Goal: Check status: Check status

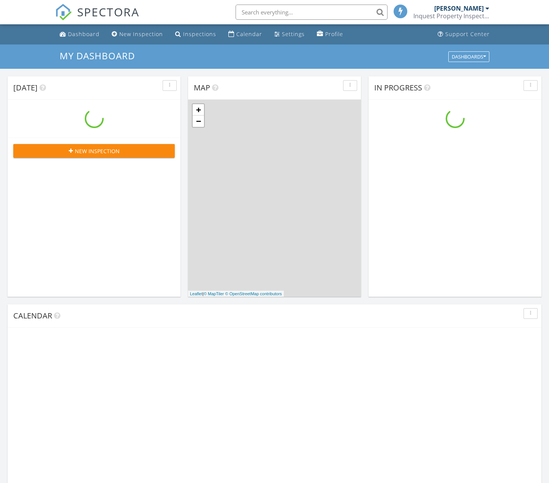
scroll to position [692, 550]
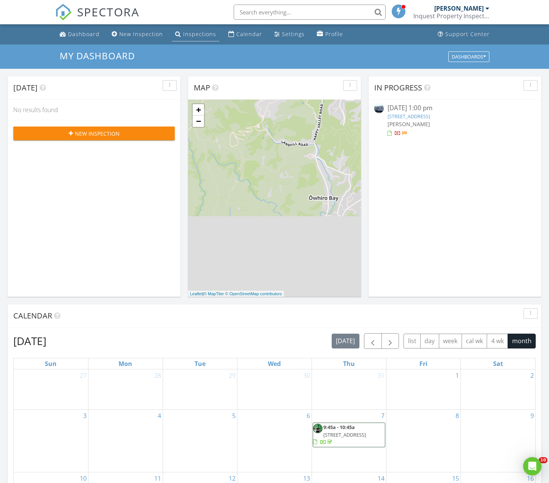
click at [200, 35] on div "Inspections" at bounding box center [199, 33] width 33 height 7
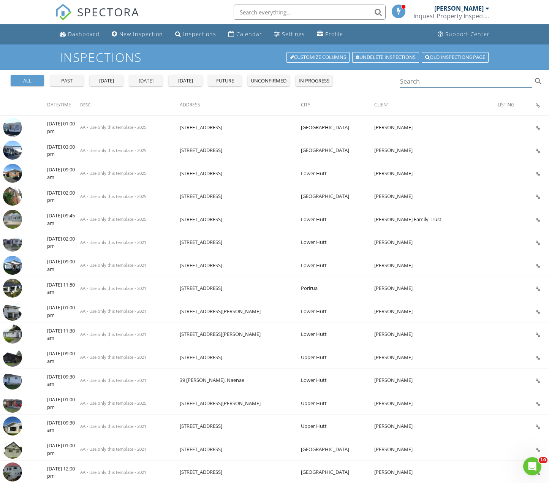
click at [423, 80] on input "Search" at bounding box center [466, 81] width 133 height 13
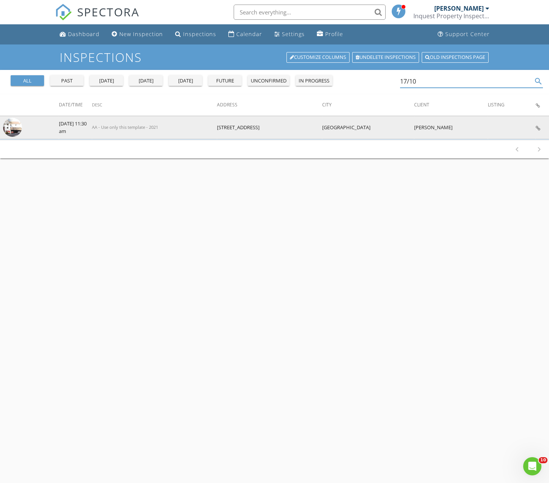
type input "17/10"
click at [11, 127] on img at bounding box center [12, 127] width 19 height 19
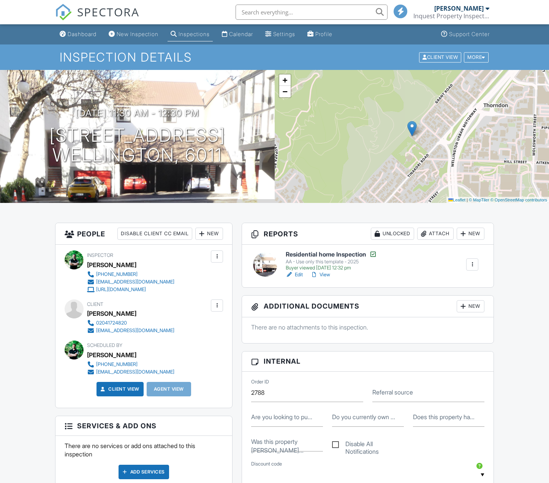
click at [319, 256] on h6 "Residential home Inspection" at bounding box center [331, 255] width 91 height 8
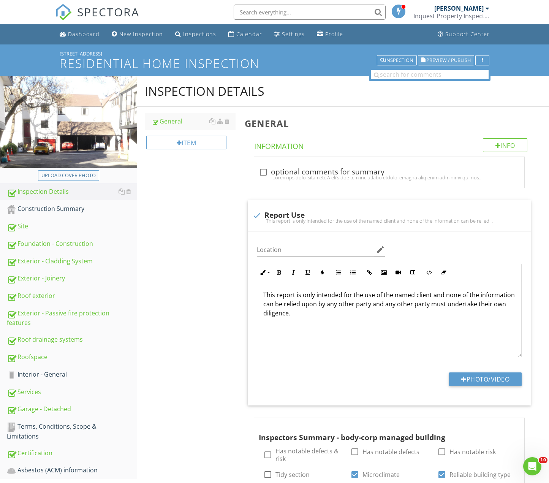
click at [446, 63] on span "Preview / Publish" at bounding box center [449, 60] width 44 height 5
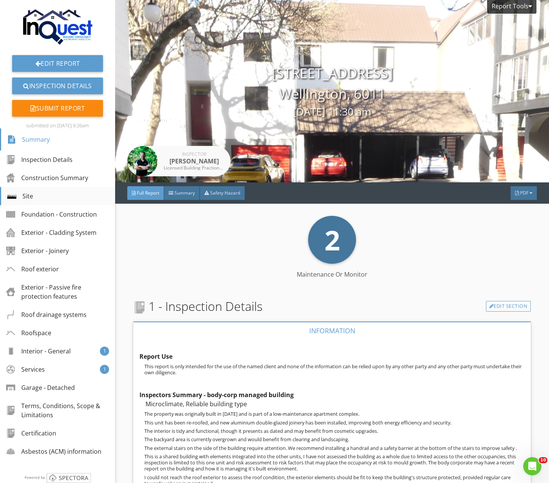
click at [30, 198] on div "Site" at bounding box center [20, 196] width 26 height 9
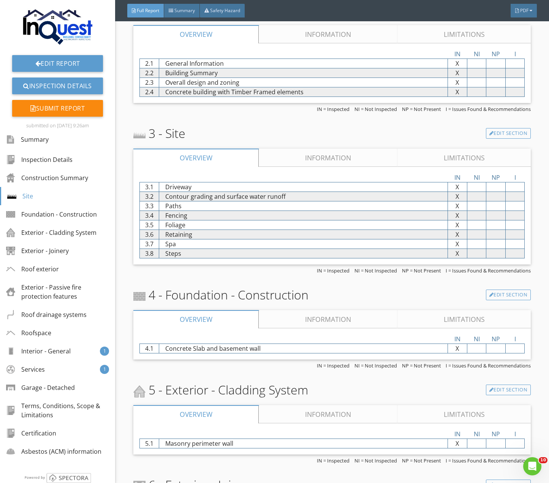
scroll to position [960, 0]
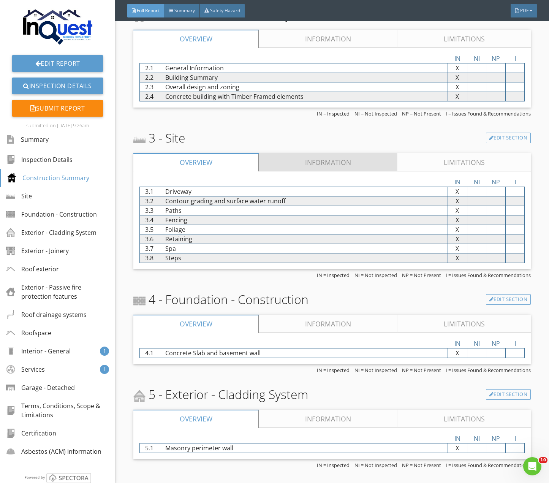
click at [330, 159] on link "Information" at bounding box center [328, 162] width 139 height 18
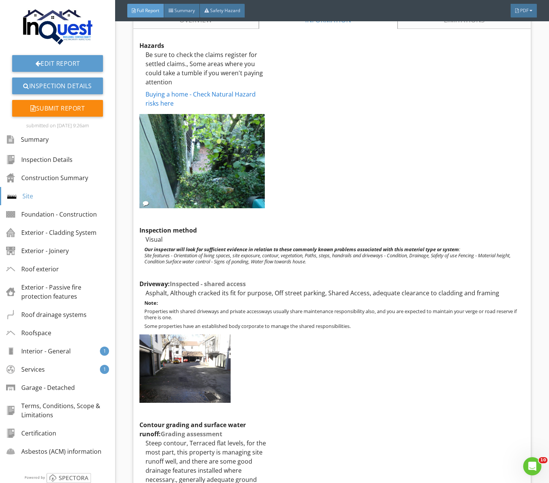
scroll to position [1104, 0]
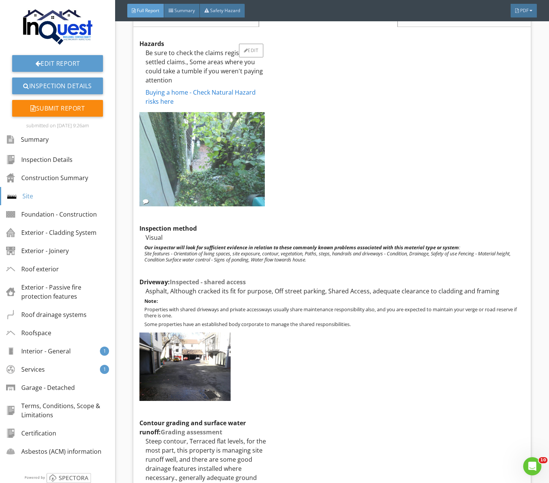
click at [180, 167] on img at bounding box center [202, 159] width 125 height 94
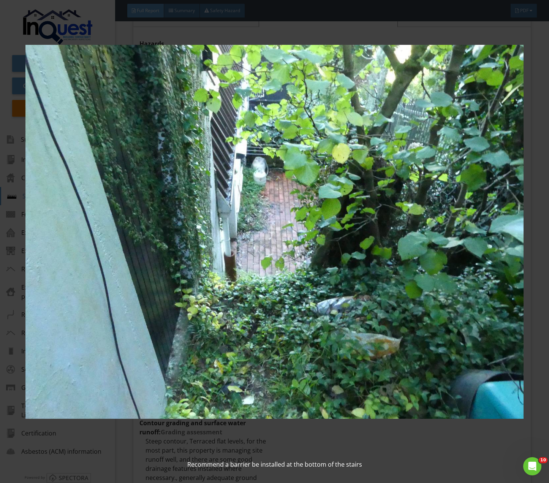
click at [98, 20] on img at bounding box center [274, 232] width 499 height 436
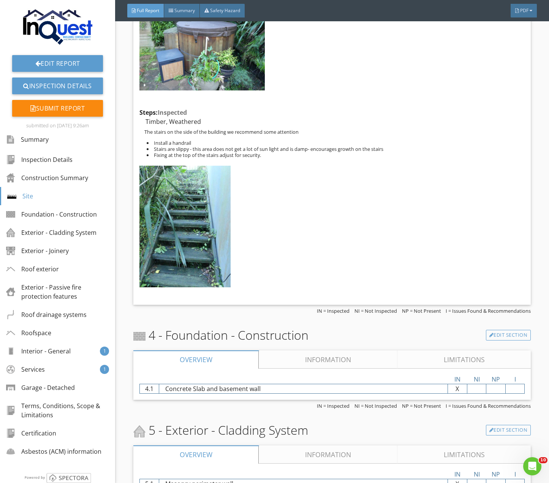
scroll to position [1757, 0]
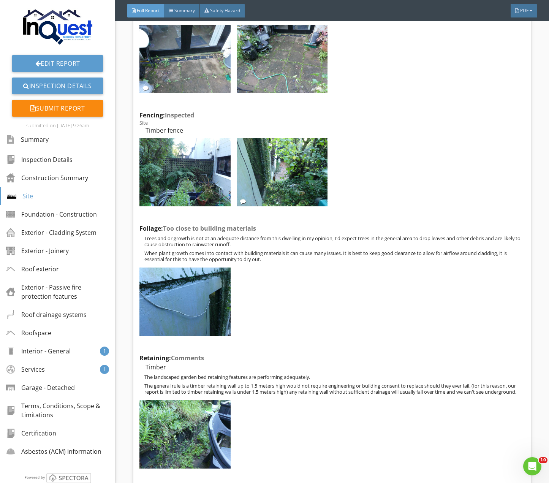
drag, startPoint x: 300, startPoint y: 19, endPoint x: 283, endPoint y: 6, distance: 21.9
